Goal: Task Accomplishment & Management: Complete application form

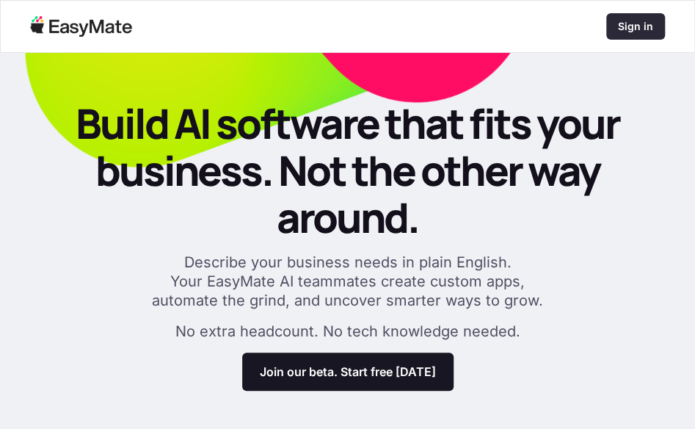
click at [623, 23] on p "Sign in" at bounding box center [635, 26] width 35 height 15
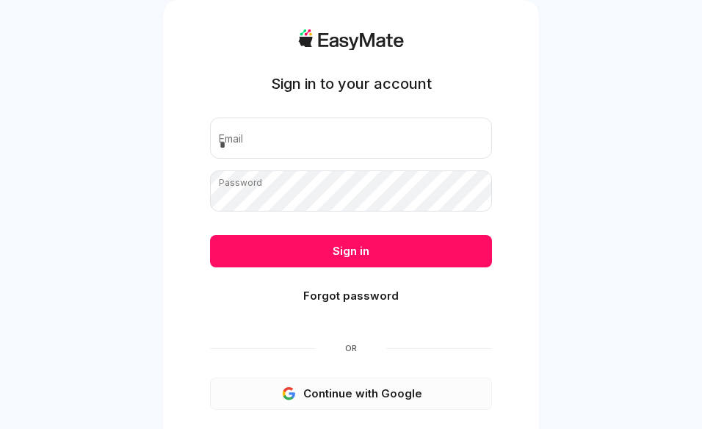
click at [336, 394] on button "Continue with Google" at bounding box center [351, 393] width 282 height 32
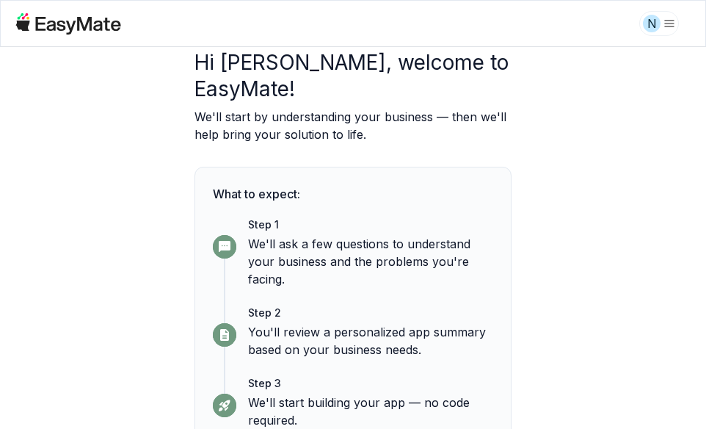
scroll to position [136, 0]
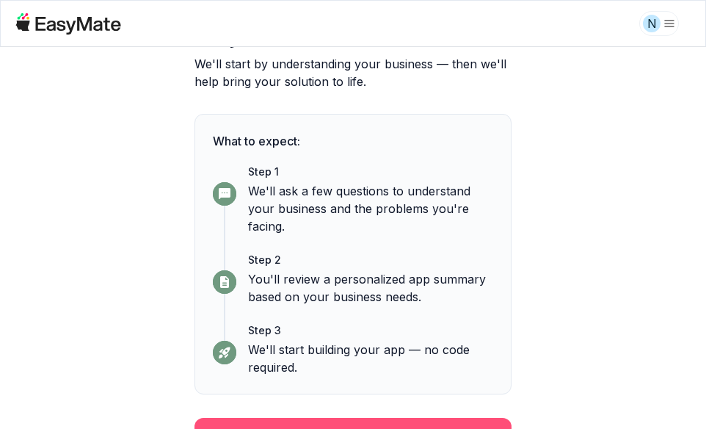
click at [373, 418] on button "Continue" at bounding box center [353, 437] width 317 height 38
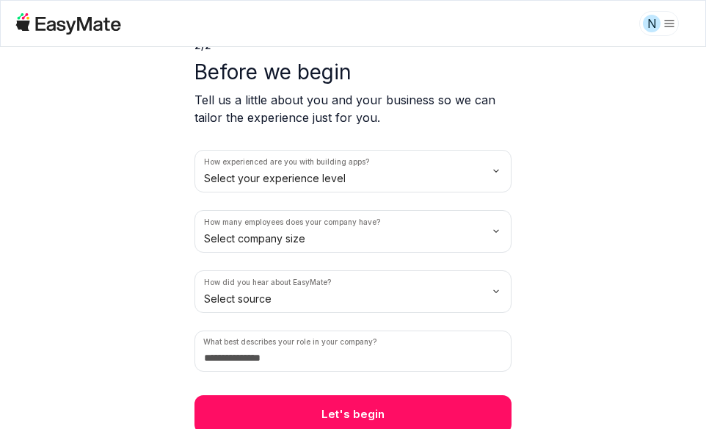
scroll to position [76, 0]
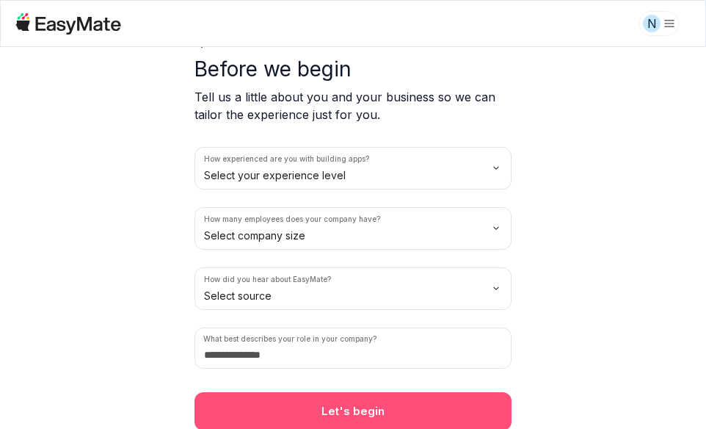
click at [370, 406] on button "Let's begin" at bounding box center [353, 411] width 317 height 38
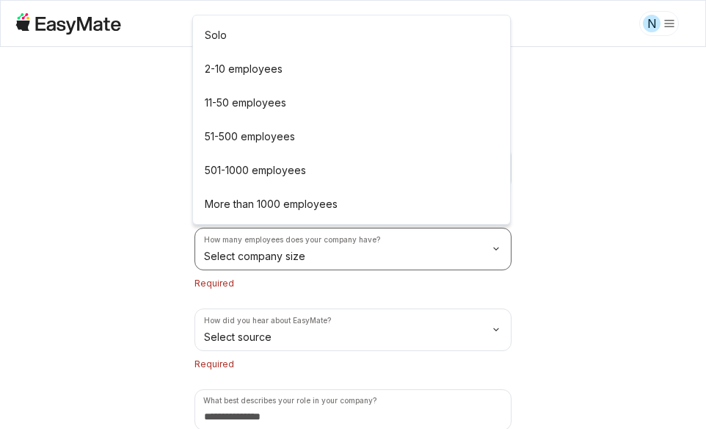
click at [352, 262] on html "N 2 / 2 Before we begin Tell us a little about you and your business so we can …" at bounding box center [353, 214] width 706 height 429
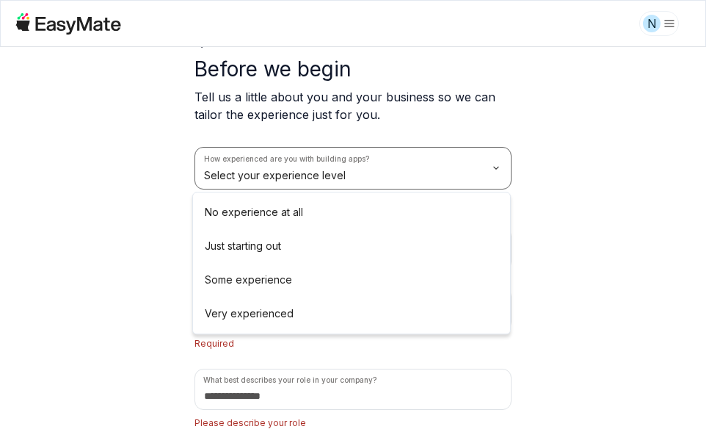
click at [292, 152] on html "N 2 / 2 Before we begin Tell us a little about you and your business so we can …" at bounding box center [353, 214] width 706 height 429
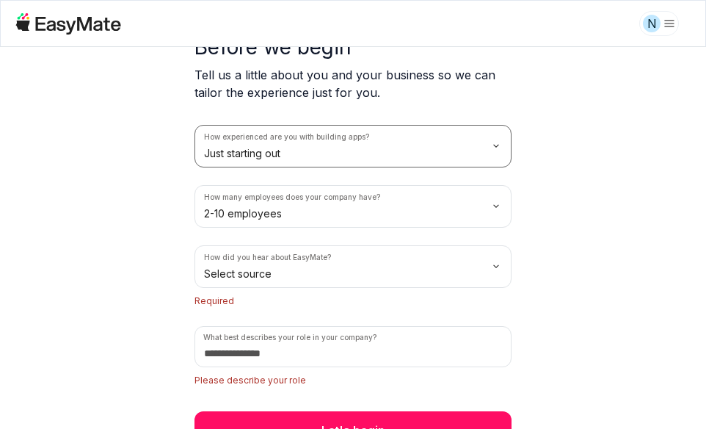
scroll to position [117, 0]
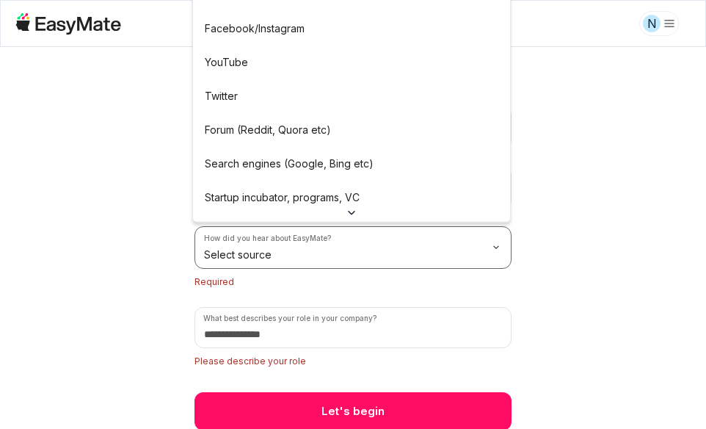
click at [273, 253] on html "N 2 / 2 Before we begin Tell us a little about you and your business so we can …" at bounding box center [353, 214] width 706 height 429
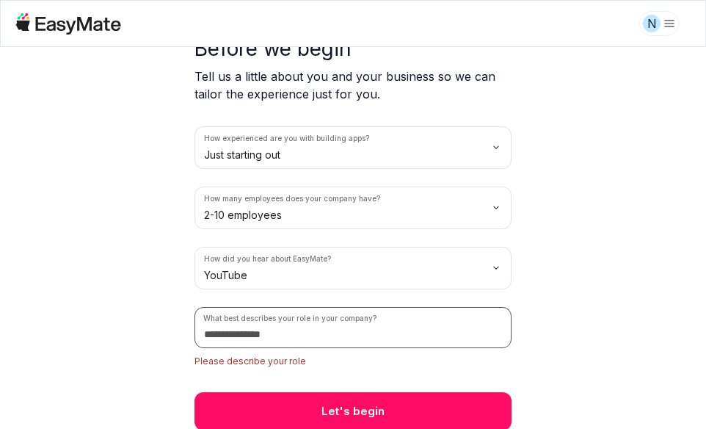
click at [290, 322] on input at bounding box center [353, 327] width 317 height 41
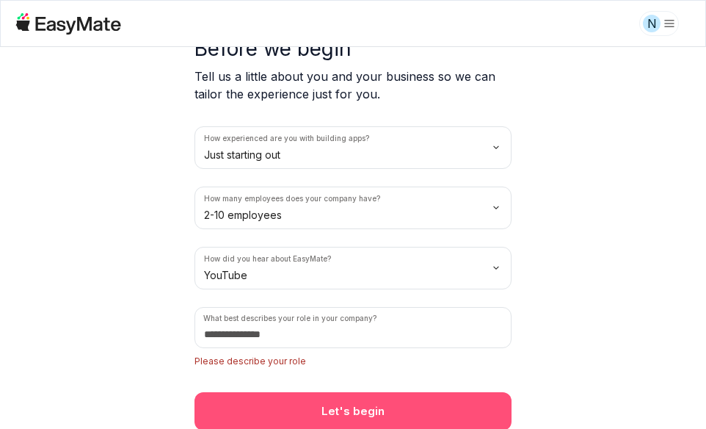
click at [275, 416] on button "Let's begin" at bounding box center [353, 411] width 317 height 38
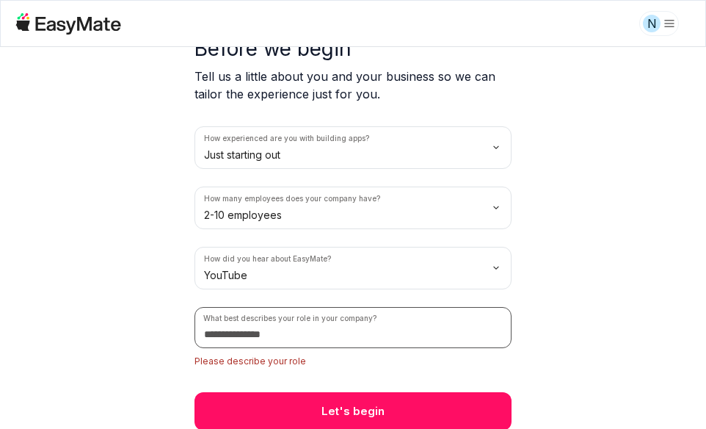
click at [281, 331] on input at bounding box center [353, 327] width 317 height 41
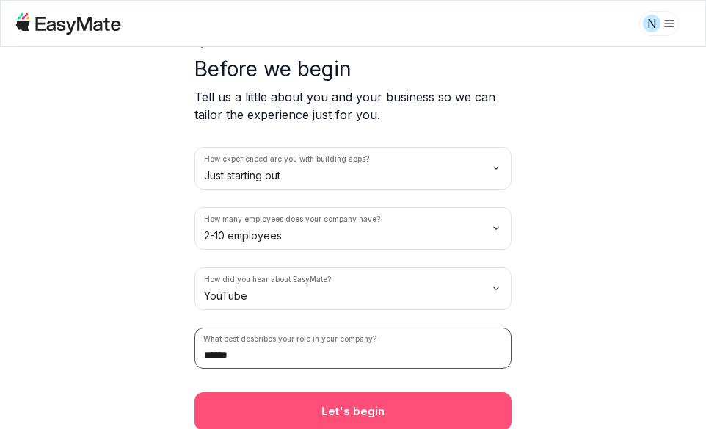
type input "******"
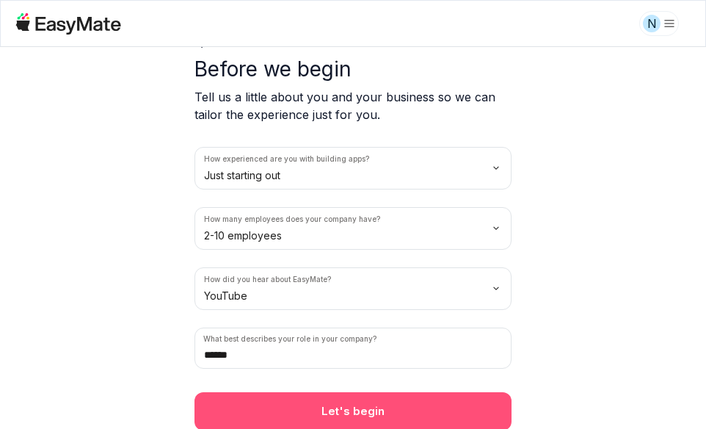
click at [302, 392] on button "Let's begin" at bounding box center [353, 411] width 317 height 38
